Goal: Check status: Check status

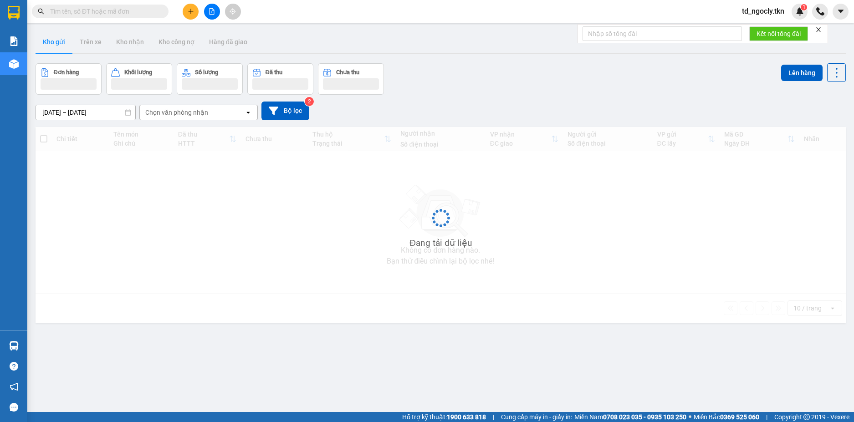
click at [77, 10] on input "text" at bounding box center [104, 11] width 108 height 10
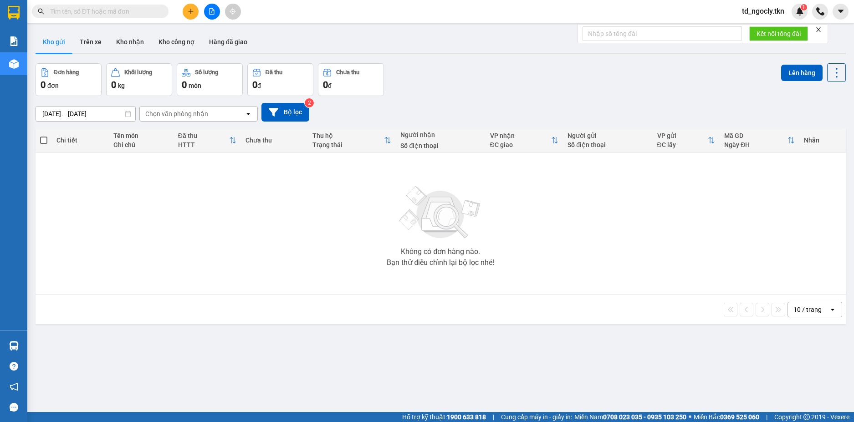
click at [77, 10] on input "text" at bounding box center [104, 11] width 108 height 10
click at [113, 17] on span at bounding box center [100, 12] width 137 height 14
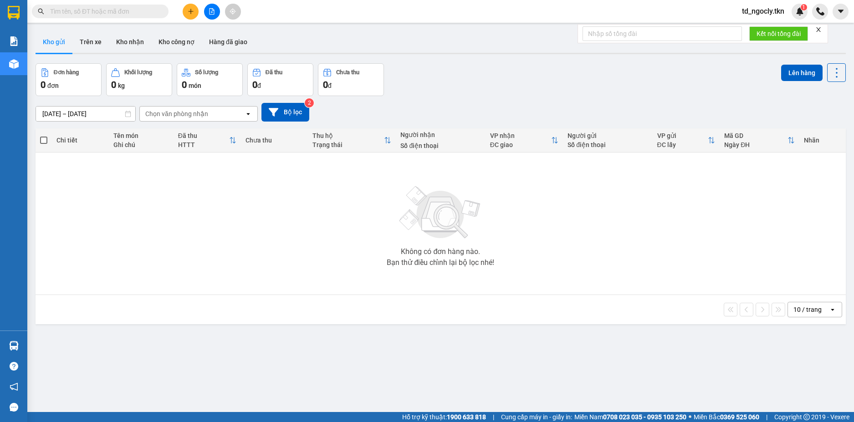
click at [109, 13] on input "text" at bounding box center [104, 11] width 108 height 10
paste input "0979462773"
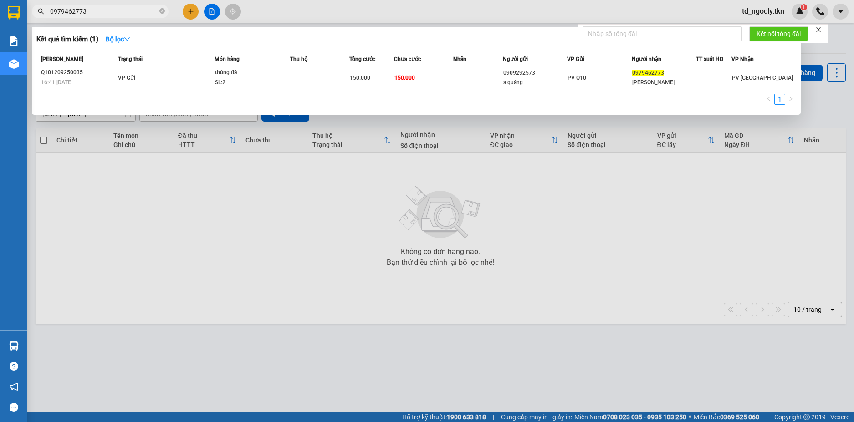
type input "0979462773"
click at [648, 234] on div at bounding box center [427, 211] width 854 height 422
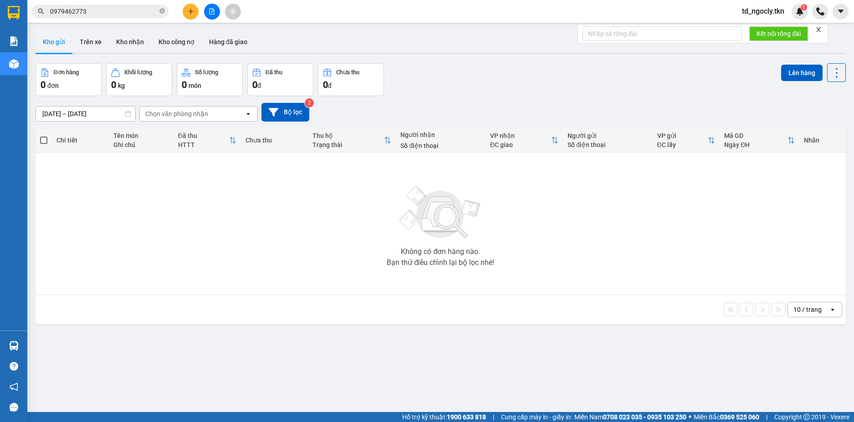
click at [472, 91] on div "Đơn hàng 0 đơn Khối lượng 0 kg Số lượng 0 món Đã thu 0 đ Chưa thu 0 đ Lên hàng" at bounding box center [441, 79] width 810 height 33
click at [468, 40] on div "Kho gửi Trên xe Kho nhận Kho công nợ Hàng đã giao" at bounding box center [441, 43] width 810 height 24
click at [89, 7] on input "0979462773" at bounding box center [104, 11] width 108 height 10
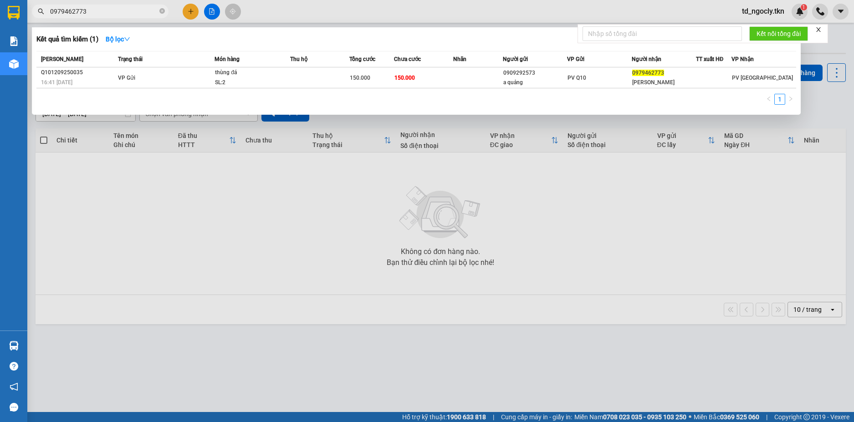
click at [288, 208] on div at bounding box center [427, 211] width 854 height 422
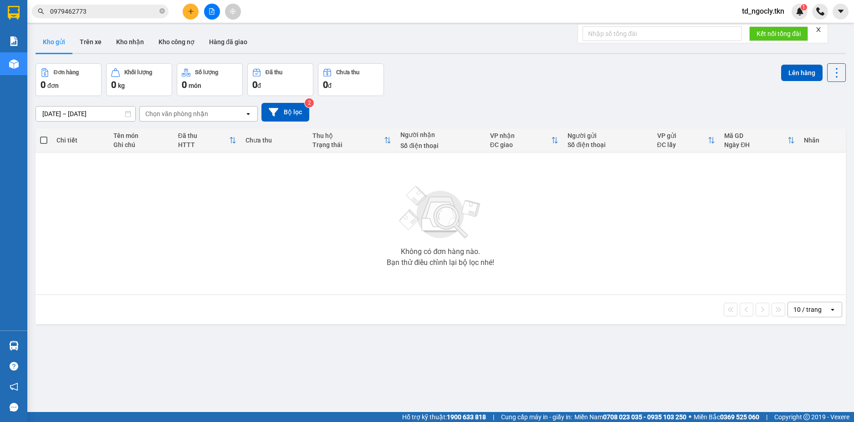
click at [121, 13] on input "0979462773" at bounding box center [104, 11] width 108 height 10
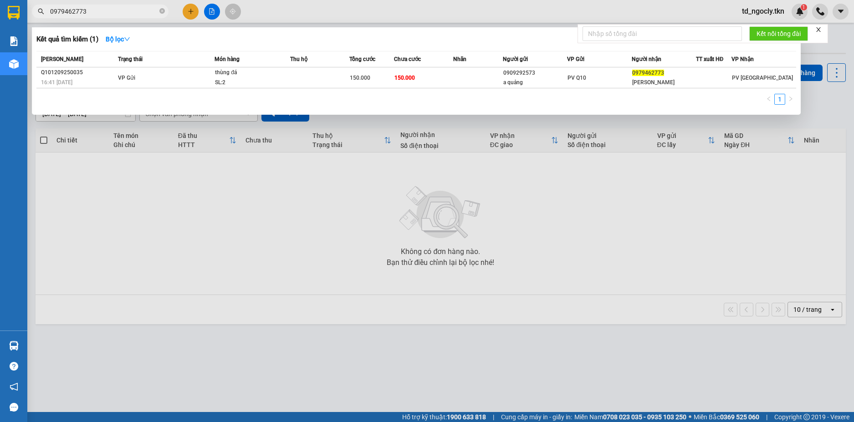
click at [286, 209] on div at bounding box center [427, 211] width 854 height 422
